Goal: Information Seeking & Learning: Learn about a topic

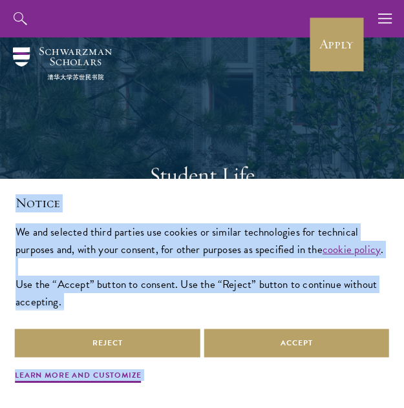
drag, startPoint x: 105, startPoint y: 338, endPoint x: 88, endPoint y: 325, distance: 21.6
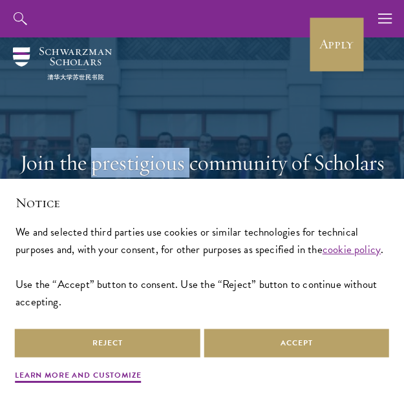
click at [142, 158] on div "Join the prestigious community of Scholars leading global change." at bounding box center [202, 174] width 378 height 143
click at [142, 158] on h1 "Join the prestigious community of Scholars leading global change." at bounding box center [202, 177] width 378 height 59
select select "AF"
select select
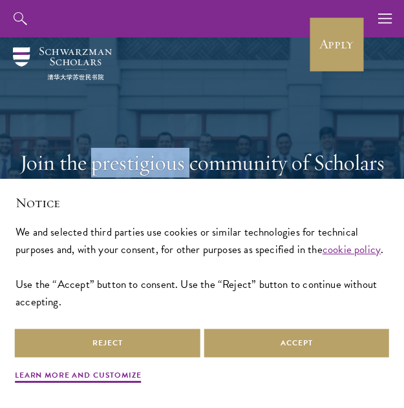
select select "Select Country"
click at [142, 158] on h1 "Join the prestigious community of Scholars leading global change." at bounding box center [202, 177] width 378 height 59
